Goal: Task Accomplishment & Management: Manage account settings

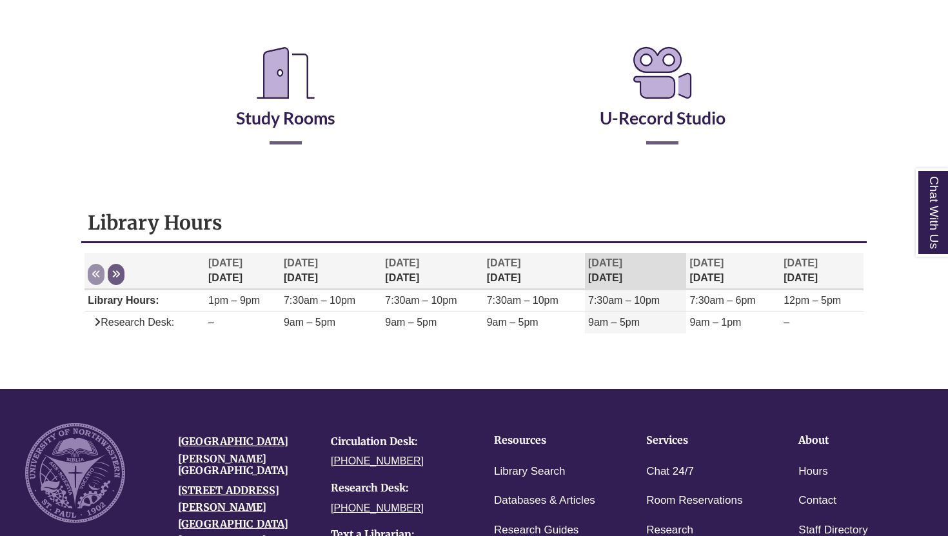
scroll to position [228, 0]
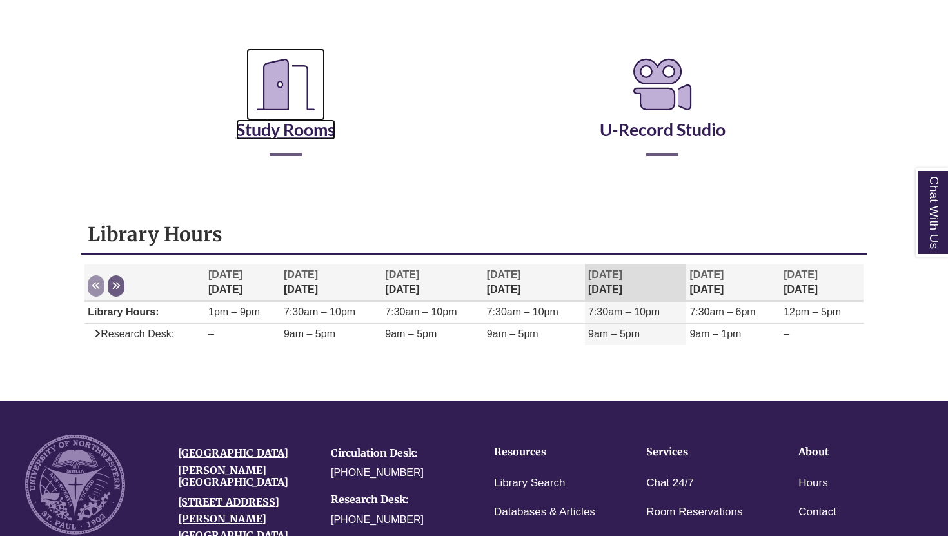
click at [280, 89] on icon "Reserve a Room" at bounding box center [285, 84] width 79 height 72
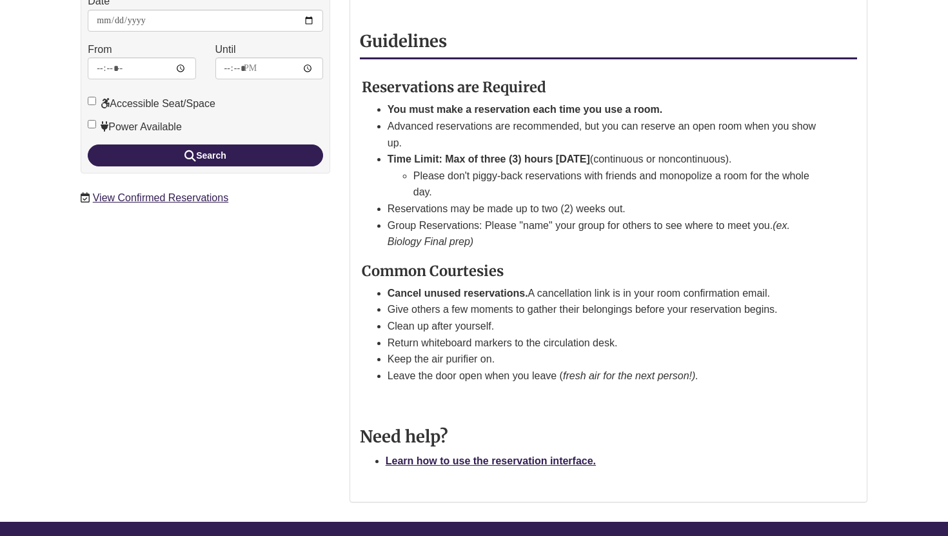
scroll to position [339, 0]
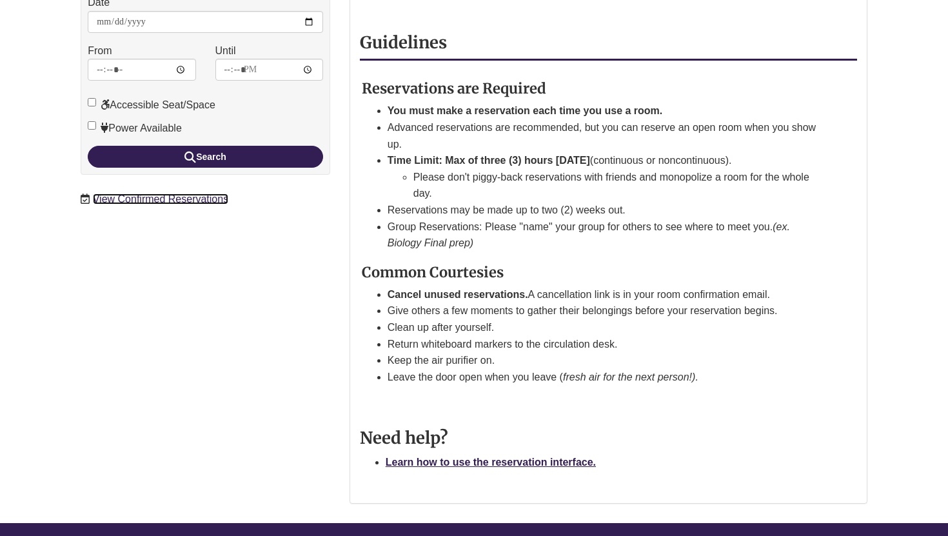
click at [207, 193] on link "View Confirmed Reservations" at bounding box center [160, 198] width 135 height 11
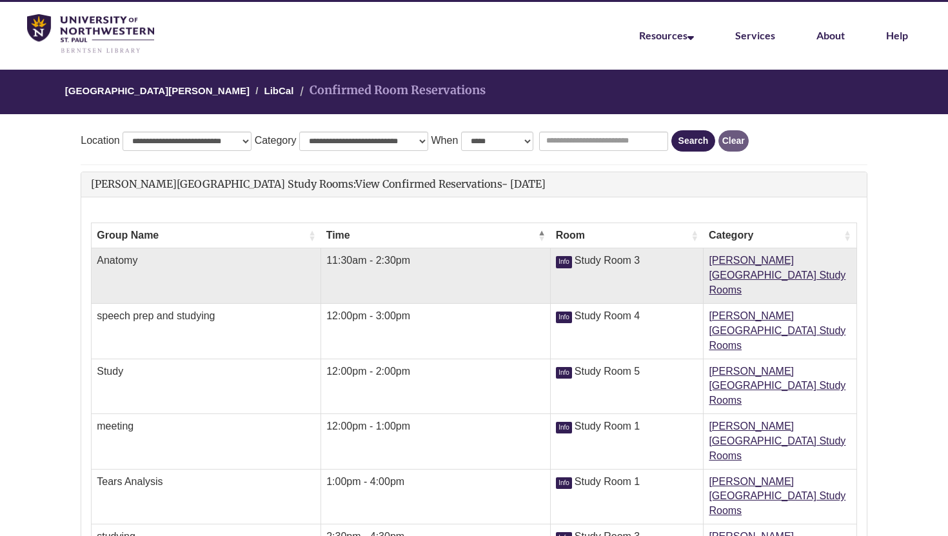
scroll to position [126, 0]
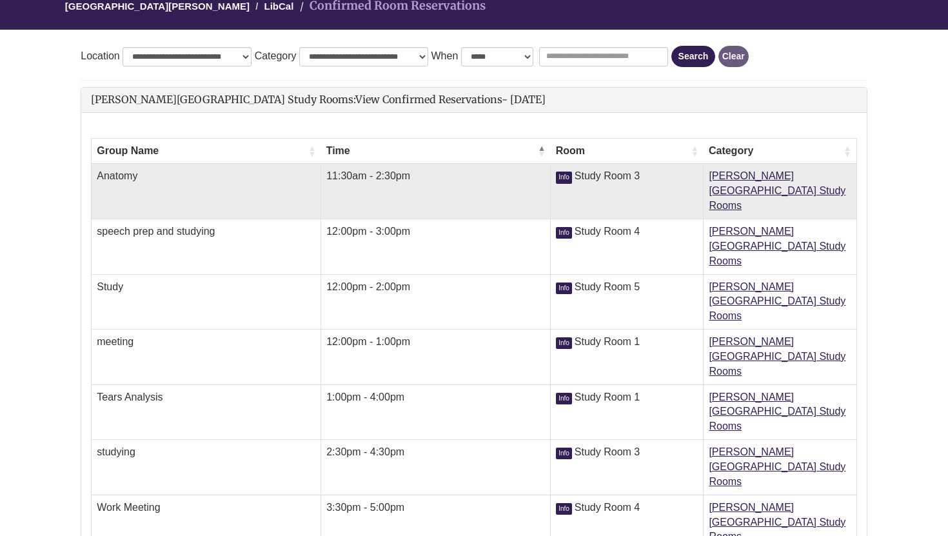
click at [210, 176] on td "Anatomy" at bounding box center [207, 191] width 230 height 55
